Goal: Navigation & Orientation: Understand site structure

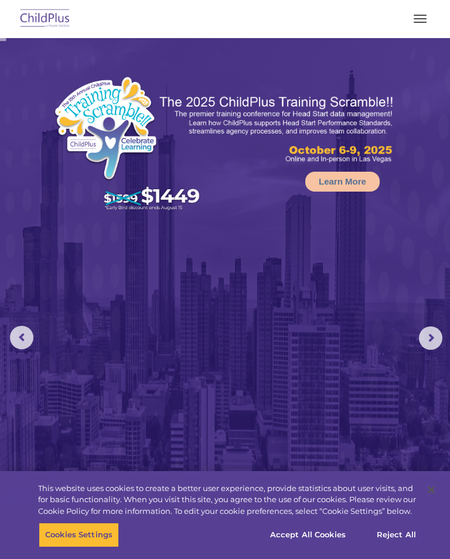
select select "MEDIUM"
click at [416, 16] on button "button" at bounding box center [420, 18] width 25 height 19
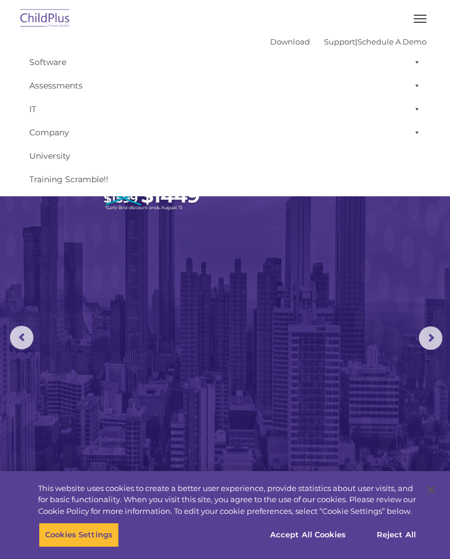
click at [418, 59] on span at bounding box center [415, 61] width 12 height 23
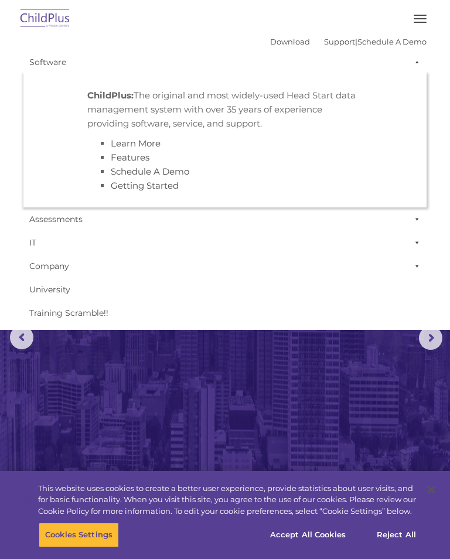
click at [416, 11] on button "button" at bounding box center [420, 18] width 25 height 19
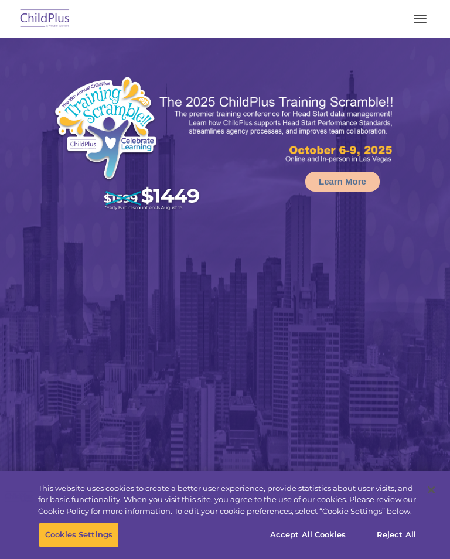
select select "MEDIUM"
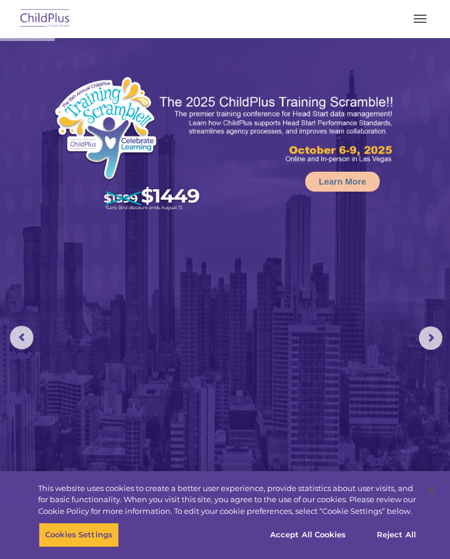
click at [422, 19] on span "button" at bounding box center [420, 18] width 13 height 1
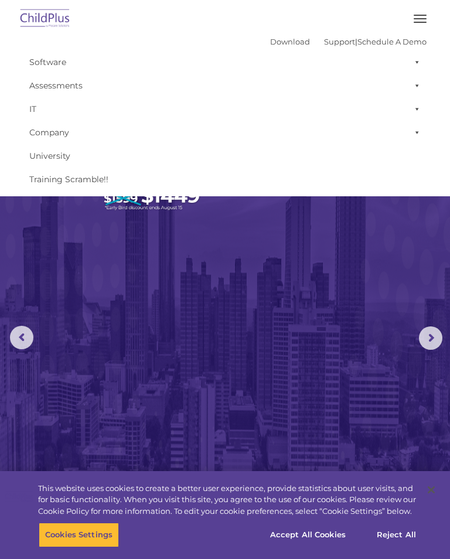
click at [420, 109] on span at bounding box center [415, 108] width 12 height 23
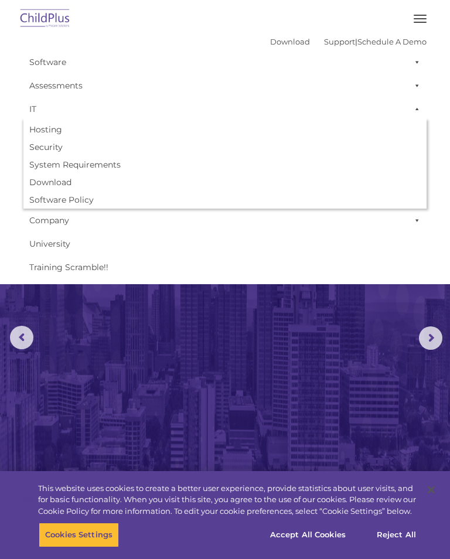
click at [420, 86] on span at bounding box center [415, 85] width 12 height 23
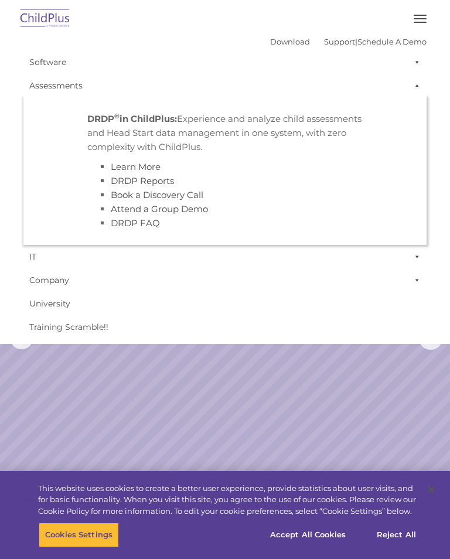
click at [415, 63] on span at bounding box center [415, 61] width 12 height 23
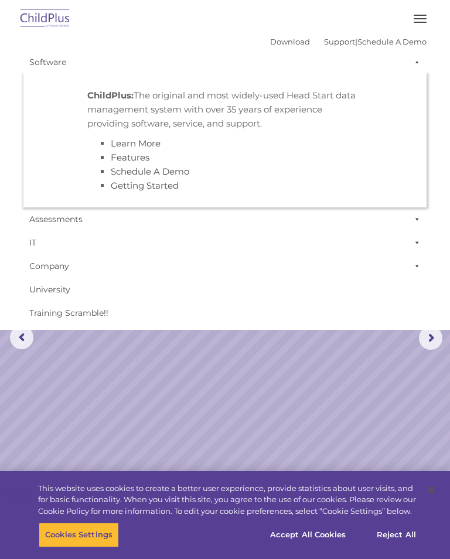
click at [420, 57] on span at bounding box center [415, 61] width 12 height 23
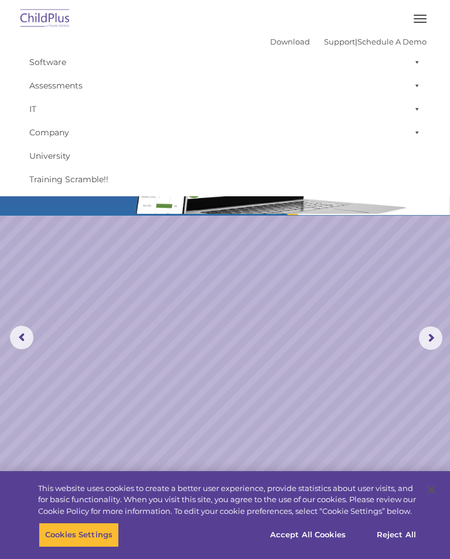
click at [52, 5] on img at bounding box center [45, 19] width 55 height 28
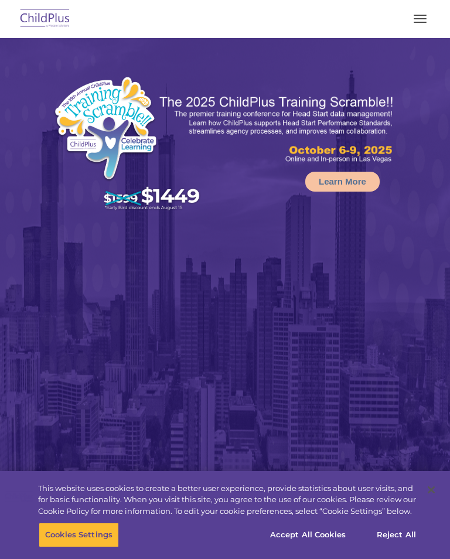
select select "MEDIUM"
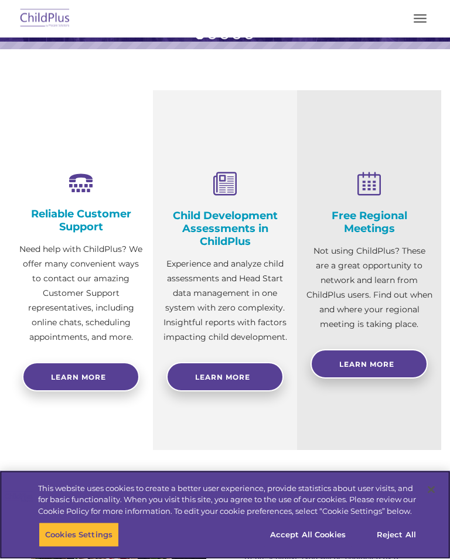
scroll to position [589, 0]
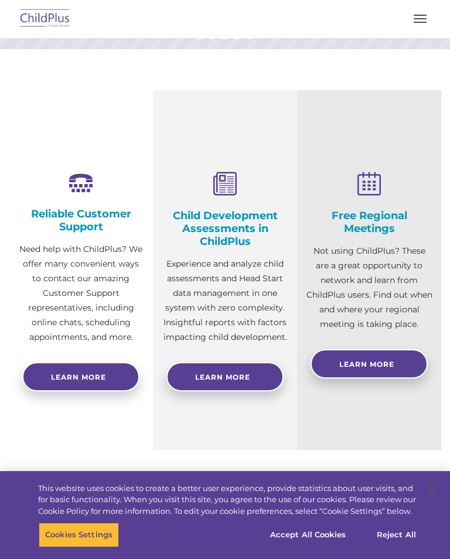
click at [343, 9] on div at bounding box center [224, 19] width 403 height 28
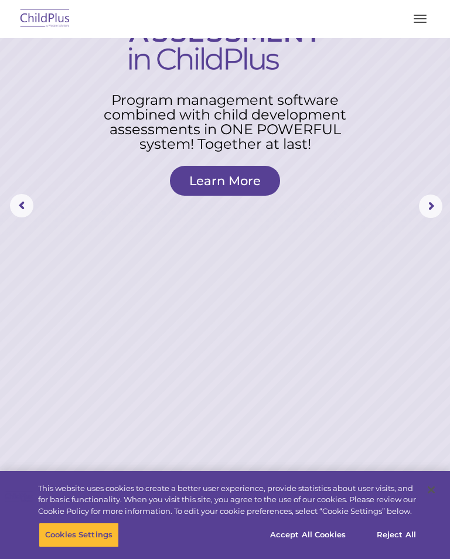
scroll to position [0, 0]
